Goal: Task Accomplishment & Management: Manage account settings

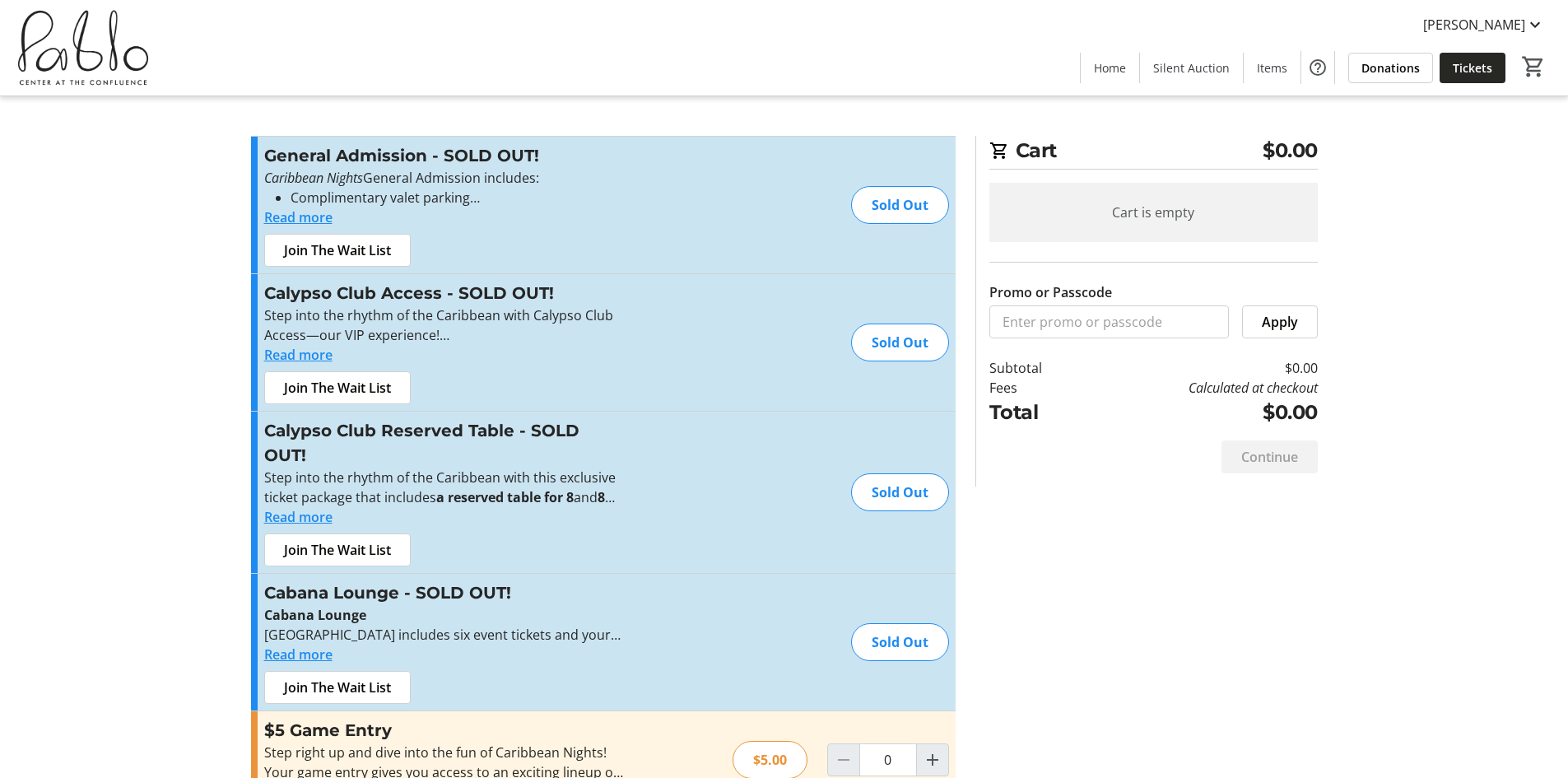
click at [1482, 61] on span "Tickets" at bounding box center [1472, 68] width 40 height 18
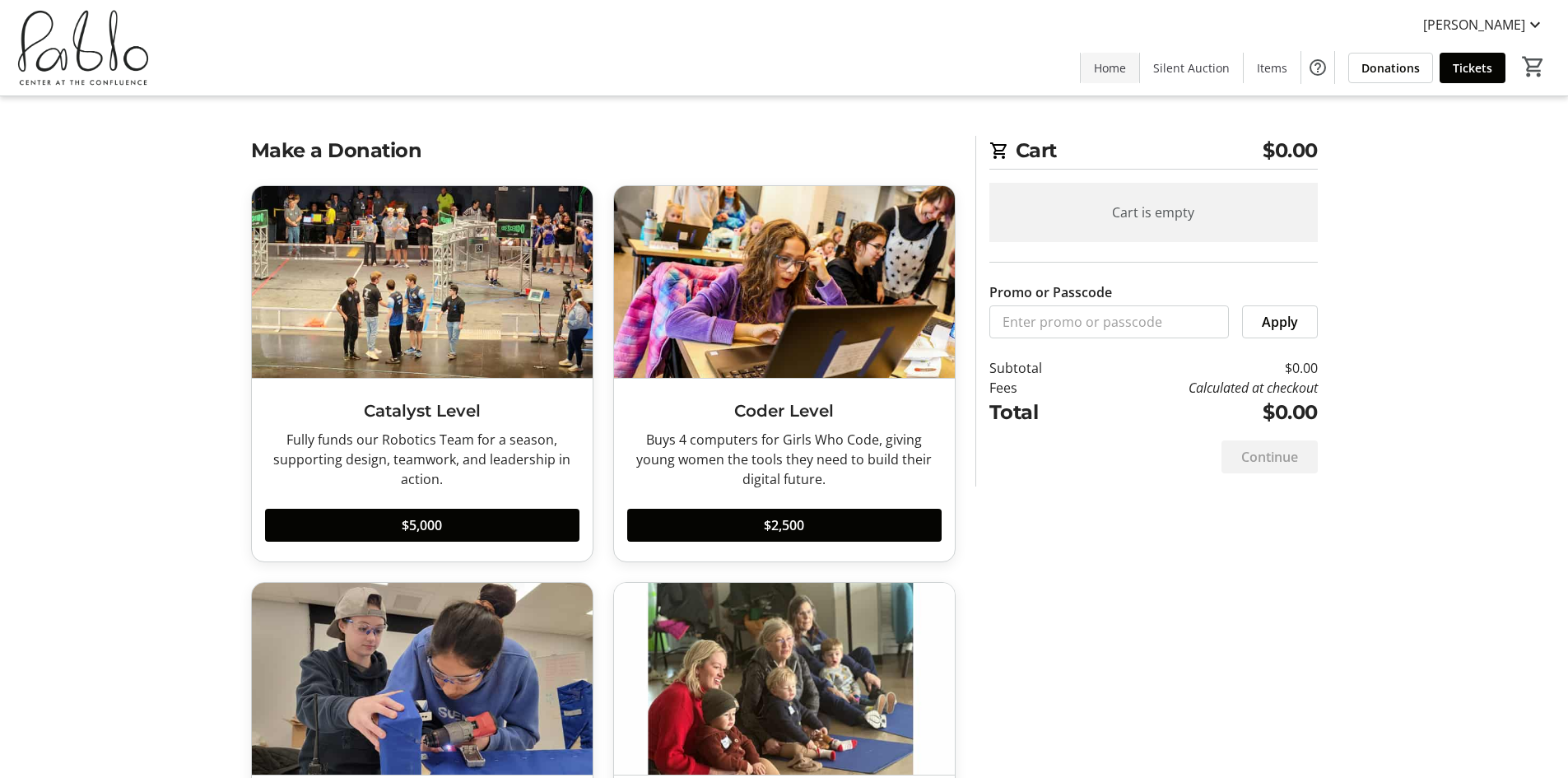
click at [1110, 75] on span "Home" at bounding box center [1110, 68] width 32 height 18
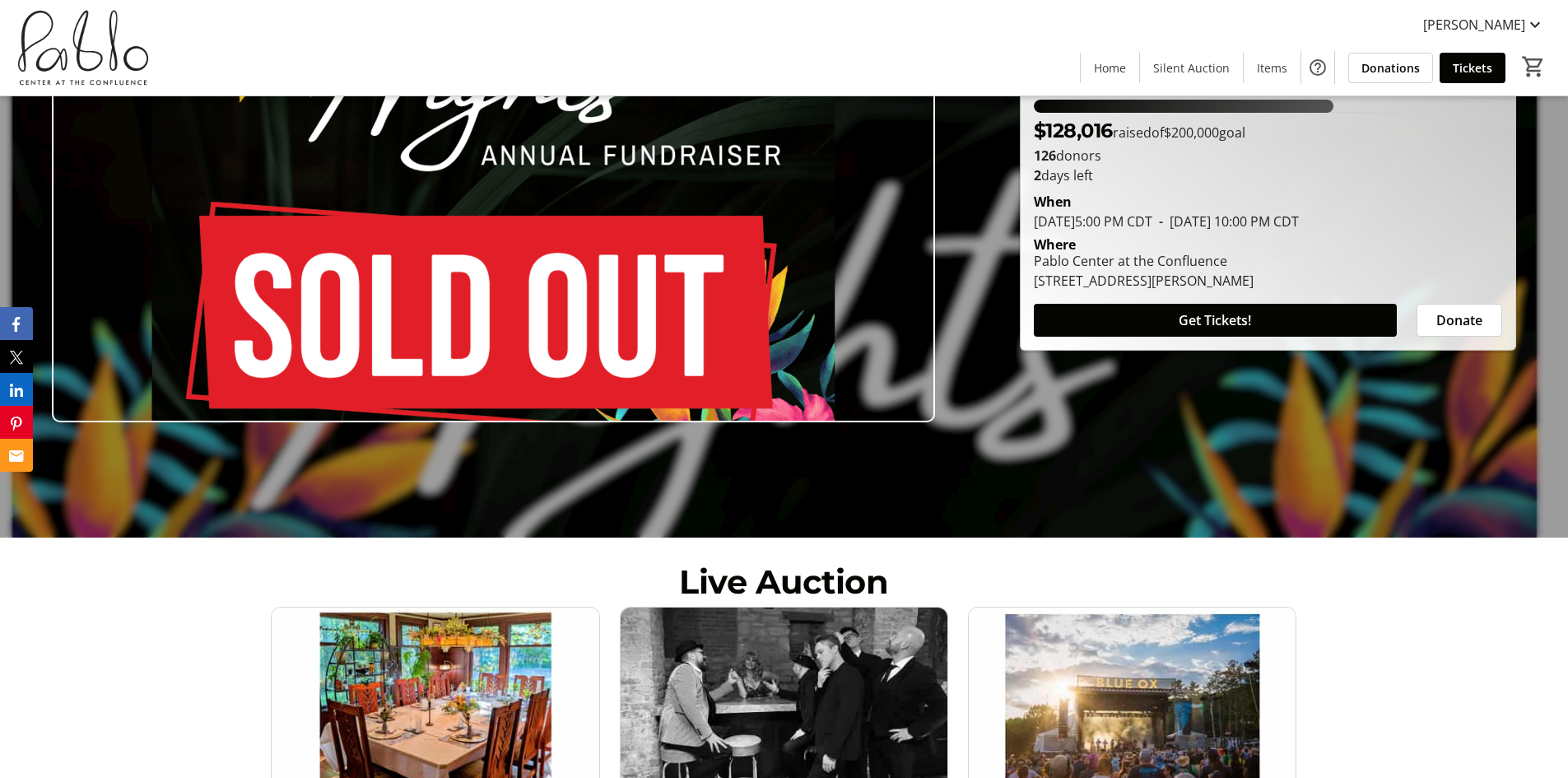
scroll to position [247, 0]
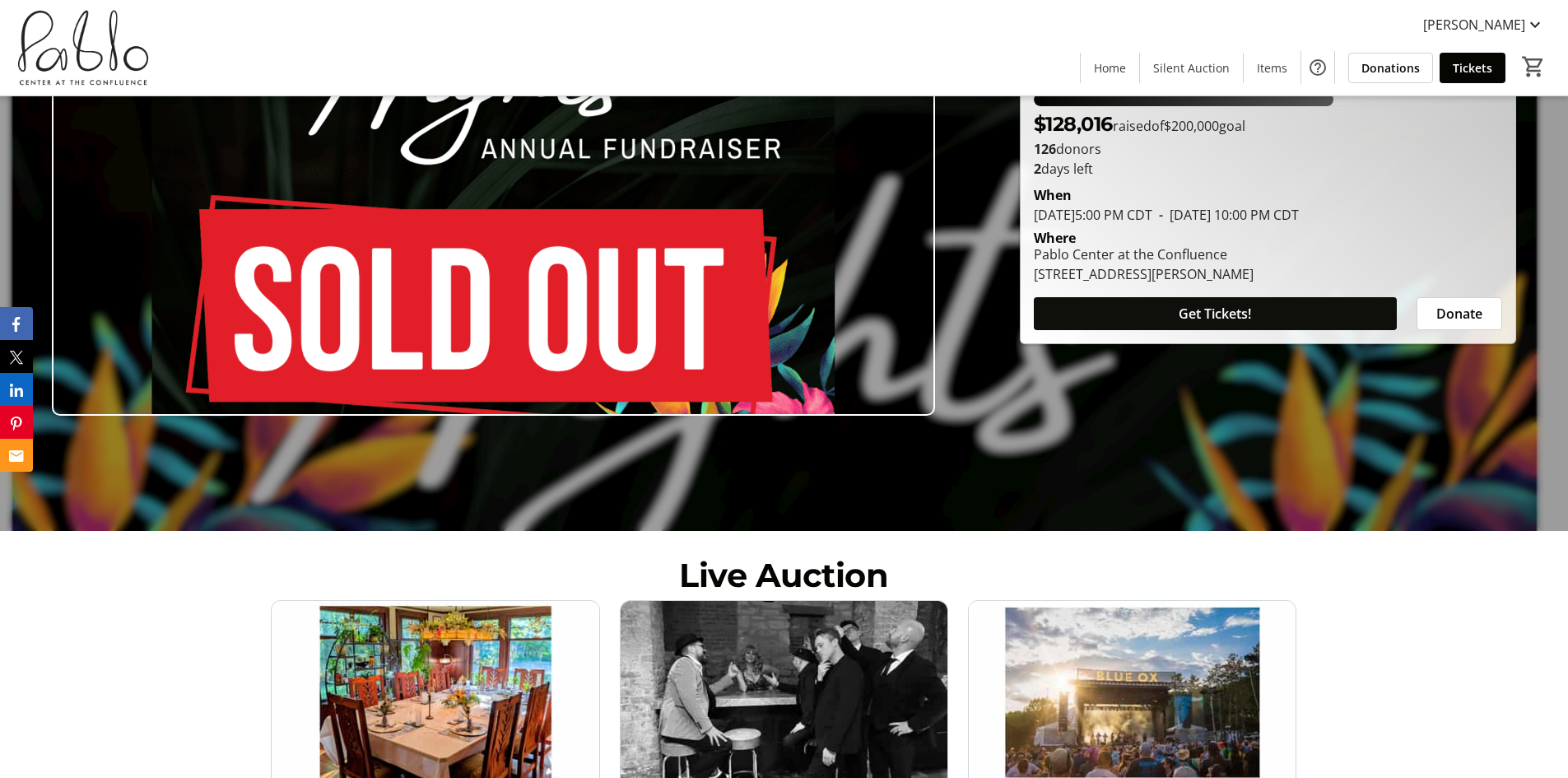
click at [1217, 301] on span at bounding box center [1215, 314] width 363 height 40
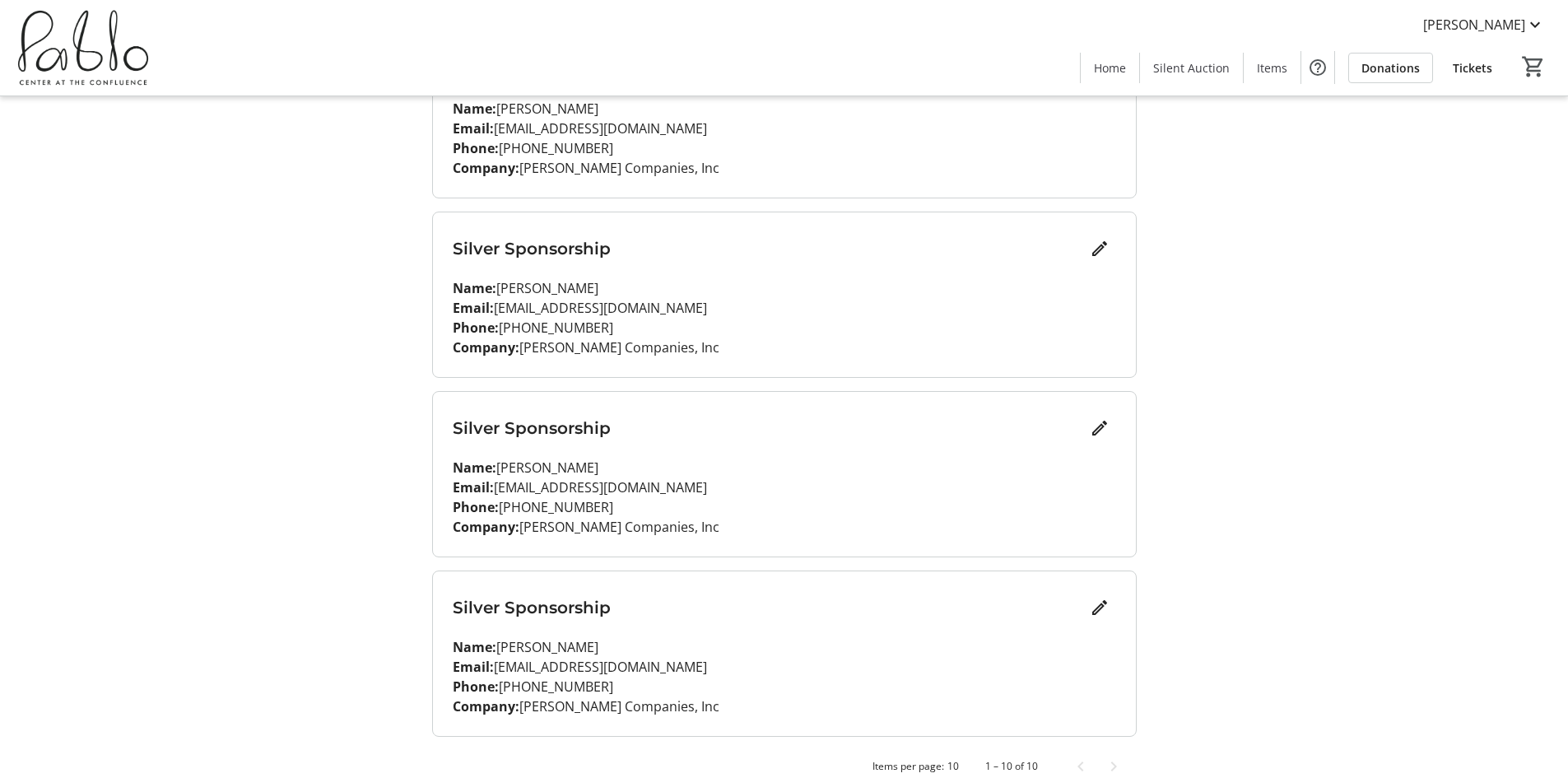
scroll to position [1388, 0]
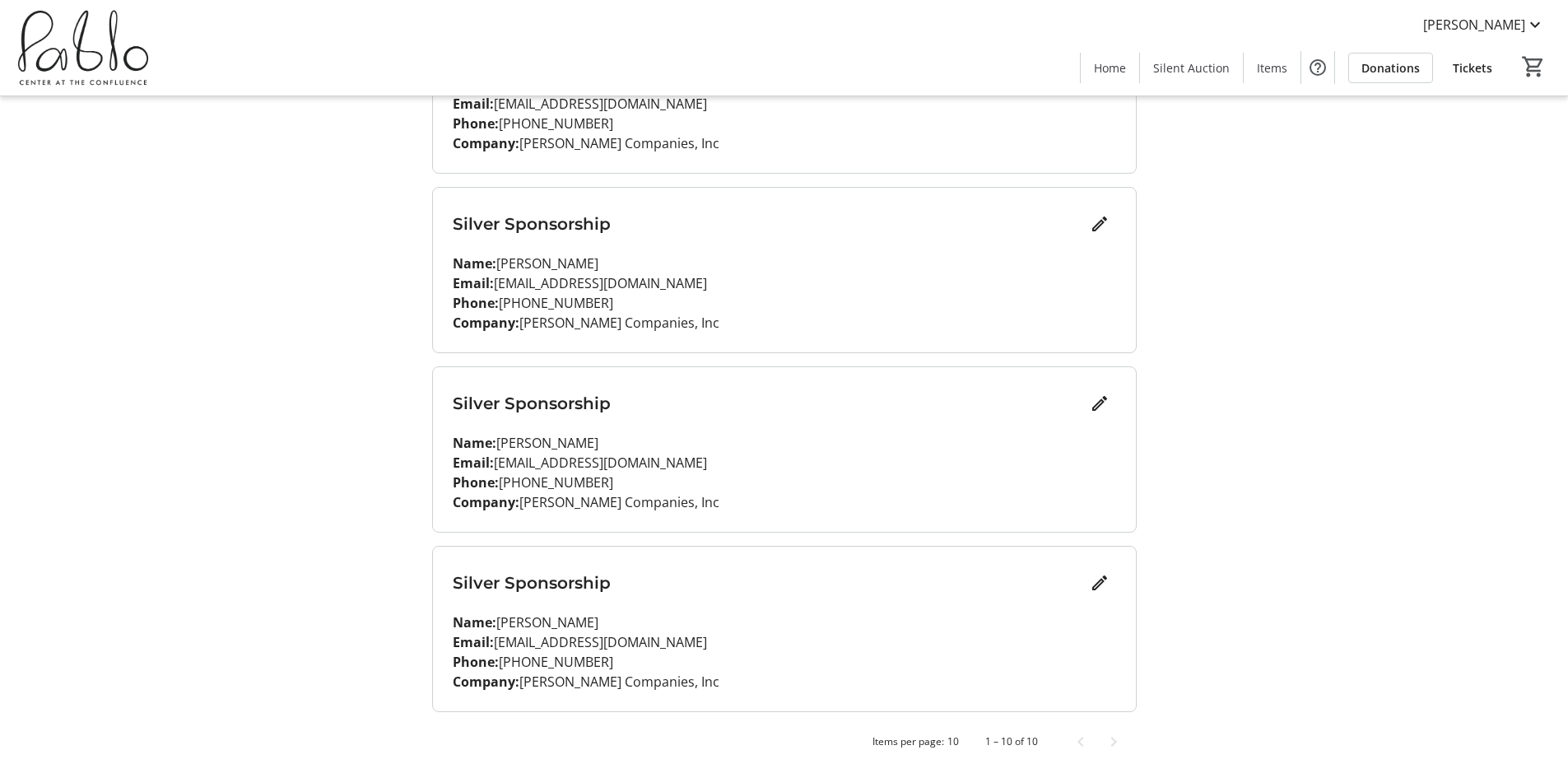
click at [552, 585] on h3 "Silver Sponsorship" at bounding box center [768, 582] width 631 height 25
click at [541, 585] on h3 "Silver Sponsorship" at bounding box center [768, 582] width 631 height 25
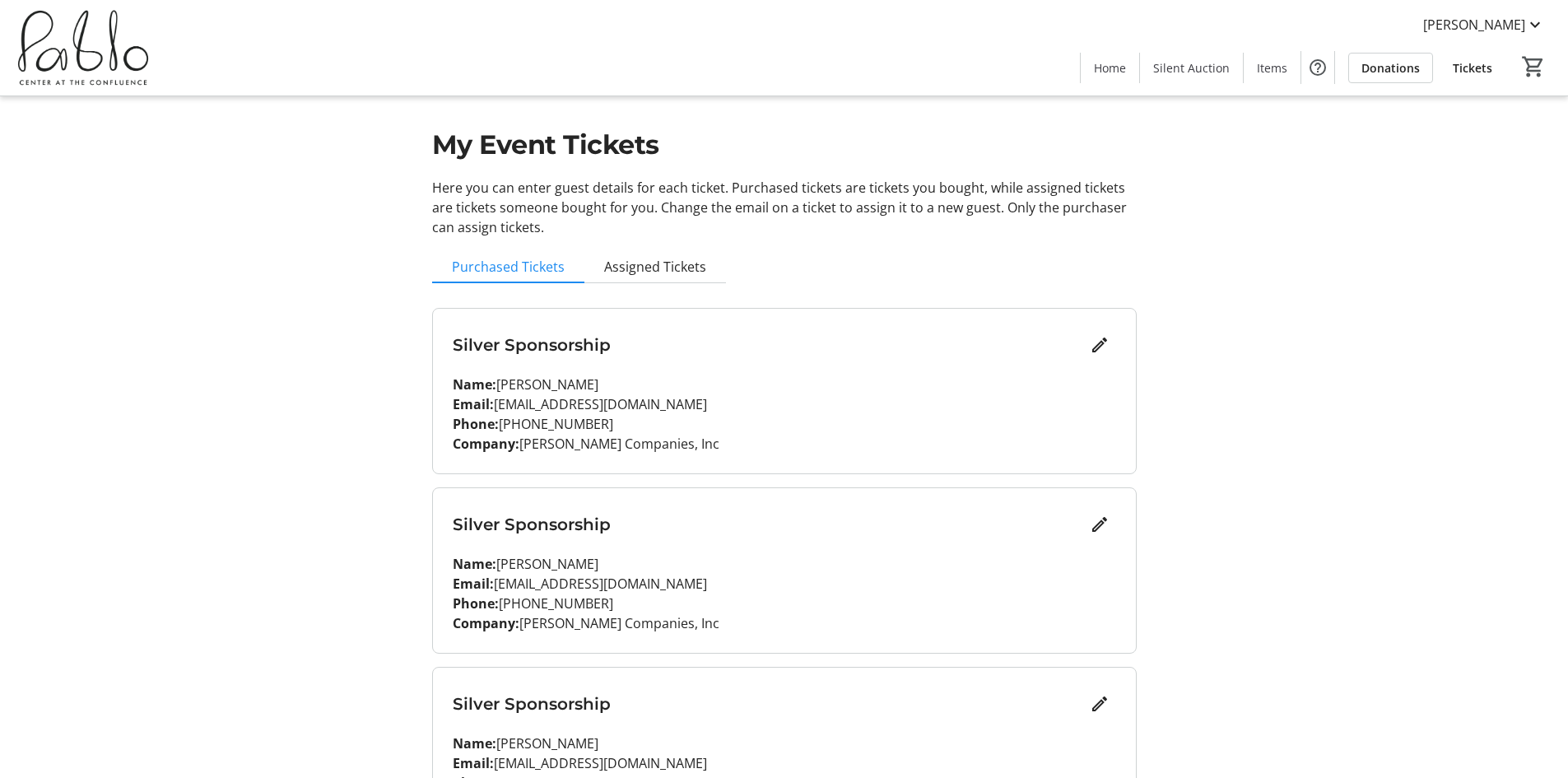
scroll to position [0, 0]
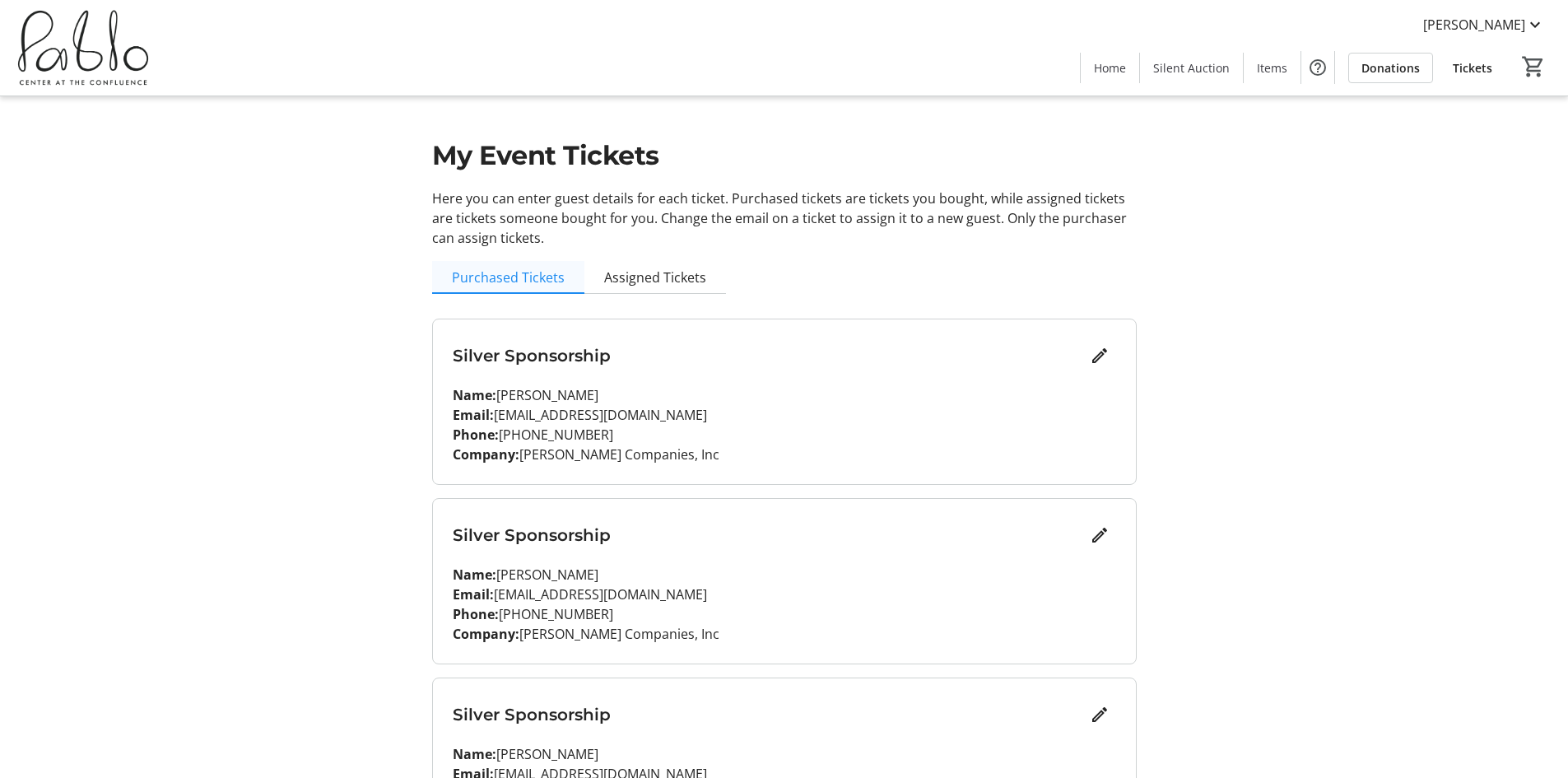
click at [533, 274] on span "Purchased Tickets" at bounding box center [508, 277] width 113 height 13
click at [1095, 355] on mat-icon "Edit" at bounding box center [1099, 355] width 19 height 19
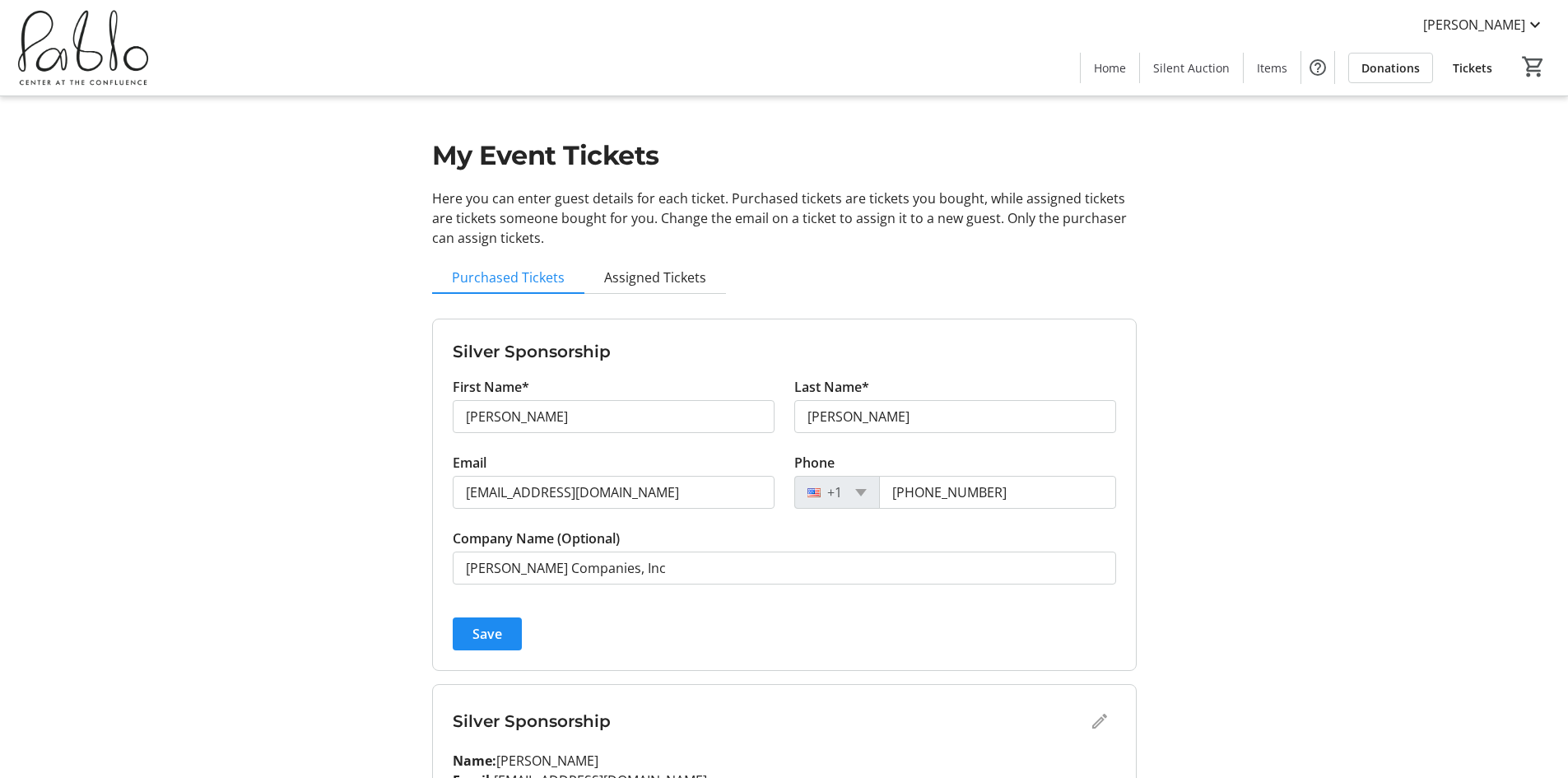
click at [1486, 68] on span "Tickets" at bounding box center [1472, 68] width 40 height 18
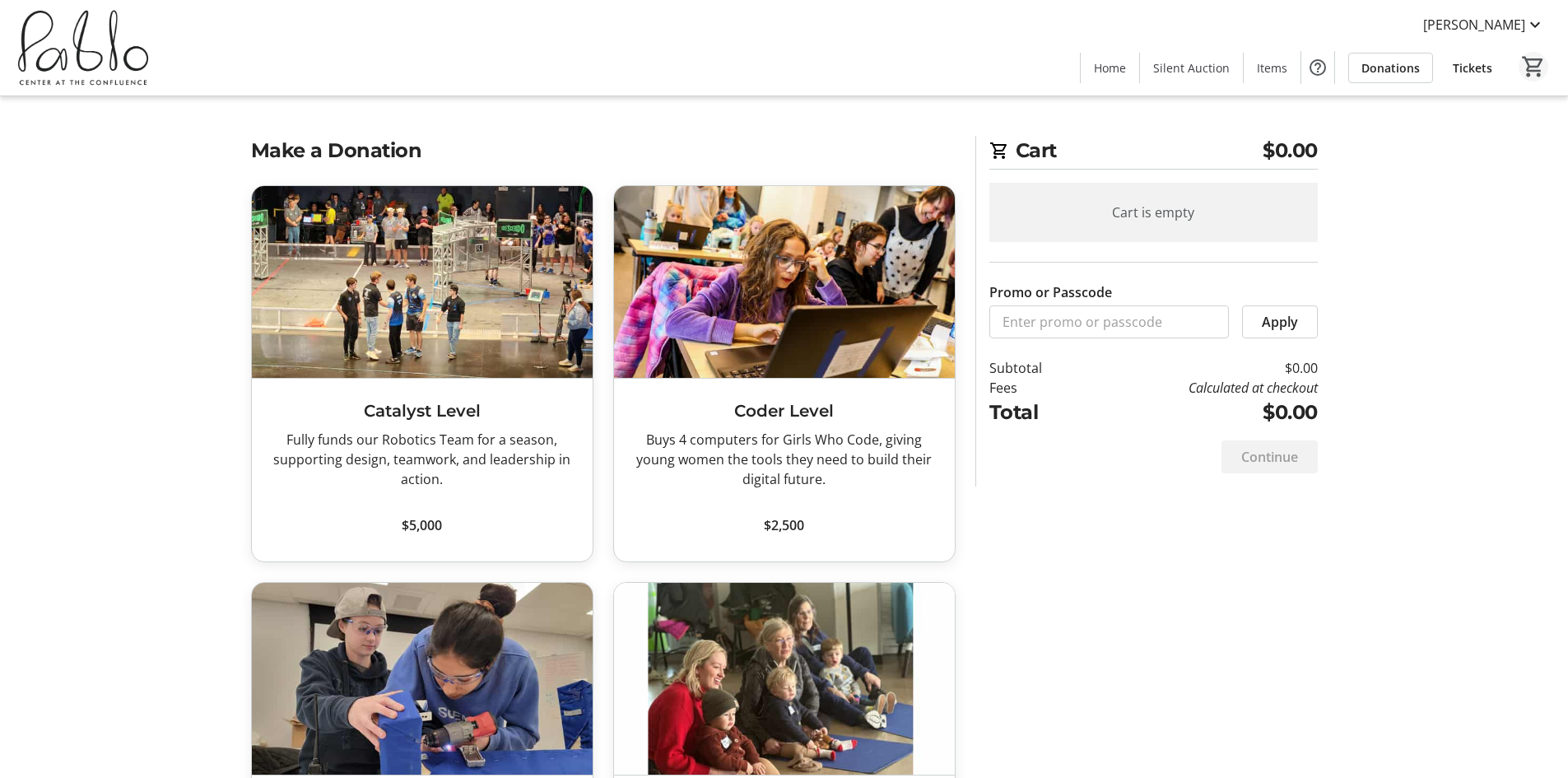
click at [1530, 59] on mat-icon "0" at bounding box center [1534, 67] width 25 height 25
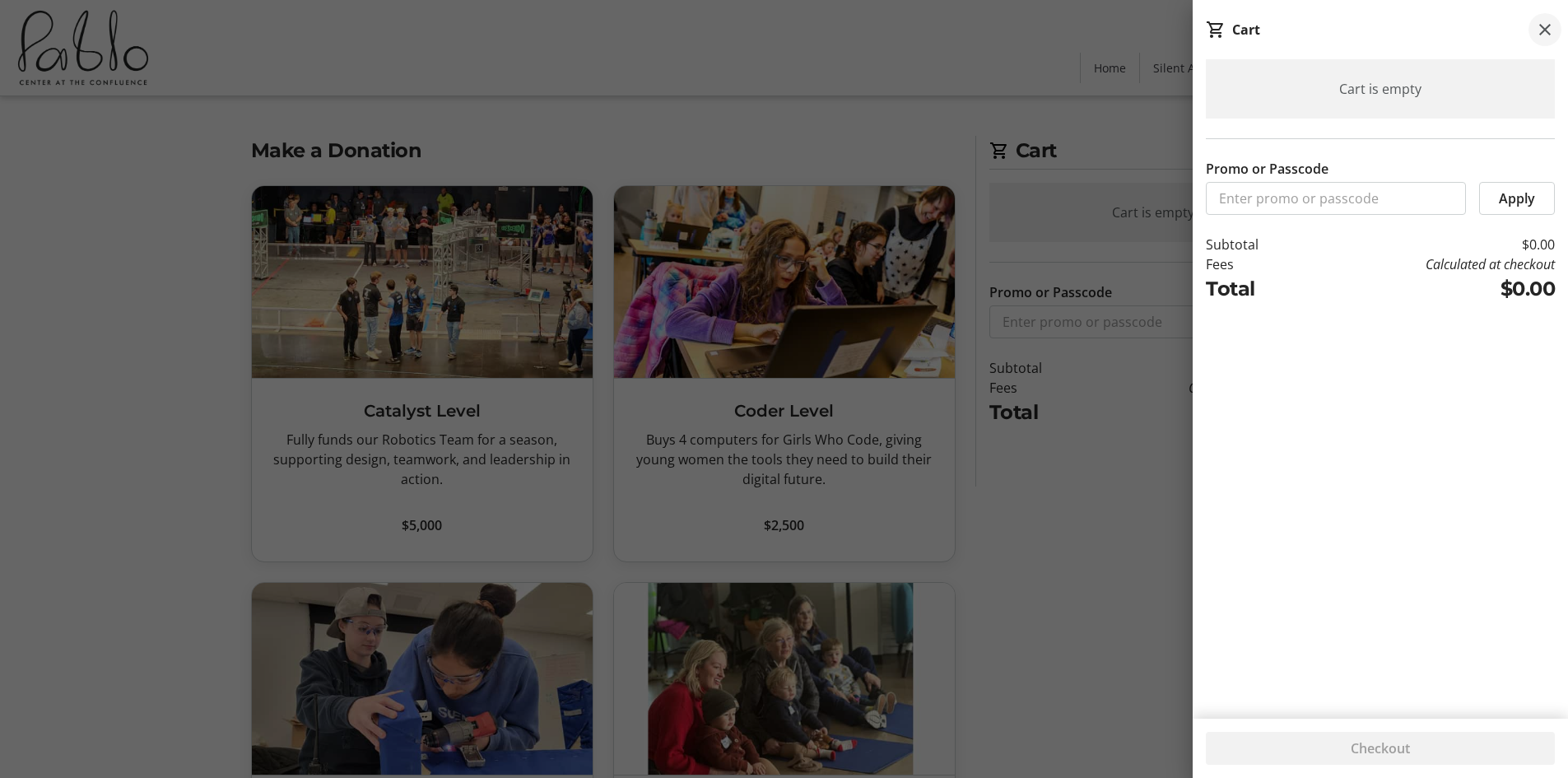
click at [1534, 32] on span at bounding box center [1544, 29] width 33 height 33
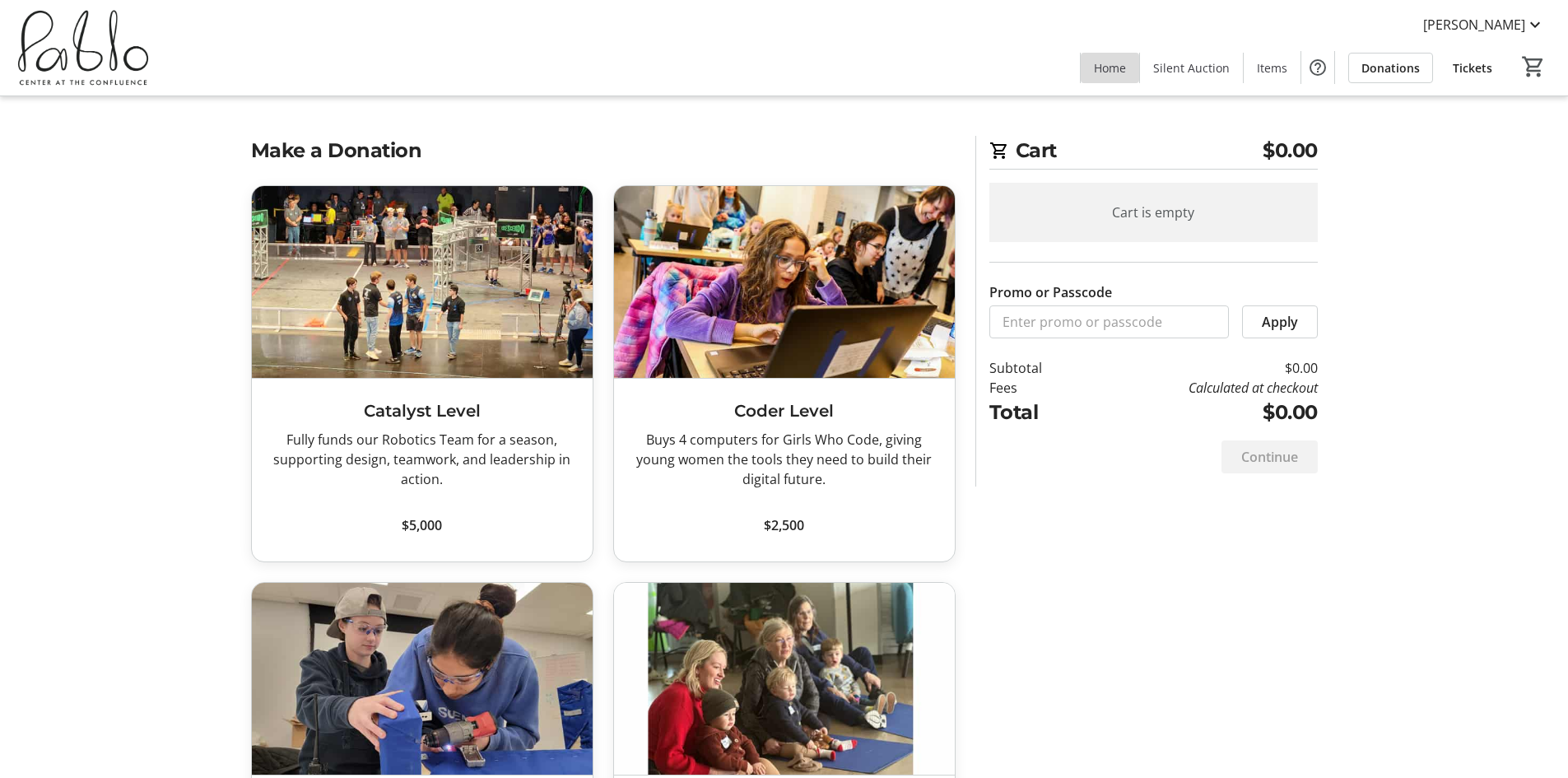
click at [1121, 70] on span "Home" at bounding box center [1110, 68] width 32 height 18
